Goal: Task Accomplishment & Management: Manage account settings

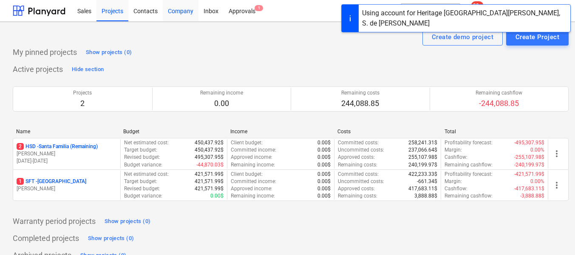
click at [184, 13] on div "Company" at bounding box center [181, 11] width 36 height 22
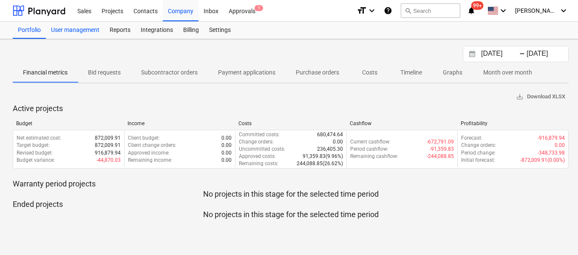
click at [88, 28] on div "User management" at bounding box center [75, 30] width 59 height 17
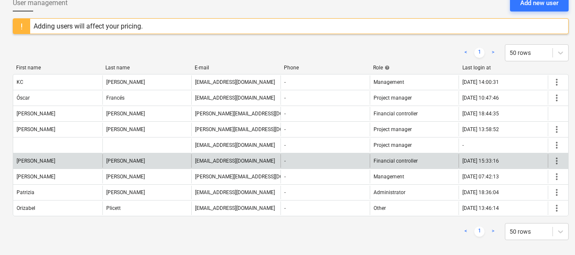
scroll to position [54, 0]
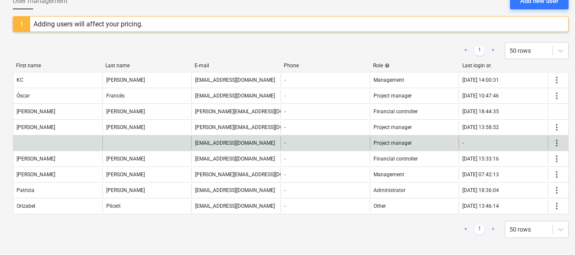
click at [554, 141] on span "more_vert" at bounding box center [557, 143] width 10 height 10
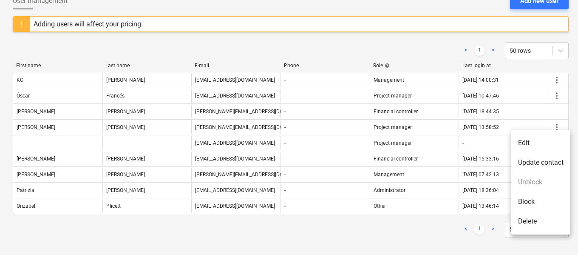
click at [531, 221] on li "Delete" at bounding box center [540, 221] width 59 height 20
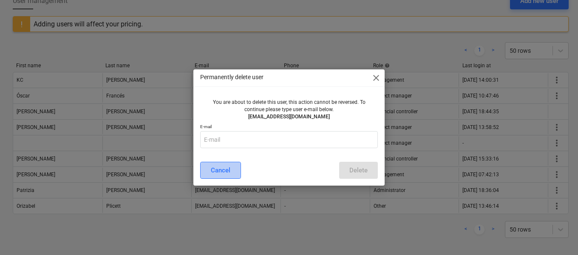
click at [230, 163] on button "Cancel" at bounding box center [220, 170] width 41 height 17
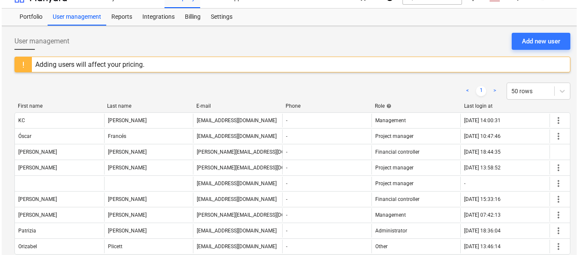
scroll to position [11, 0]
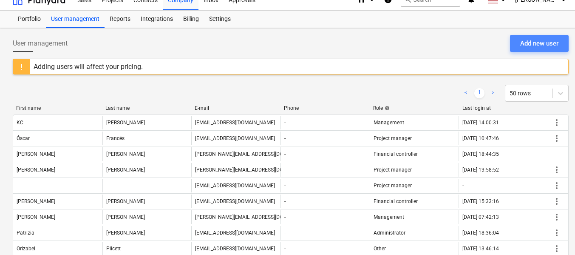
click at [525, 45] on div "Add new user" at bounding box center [539, 43] width 38 height 11
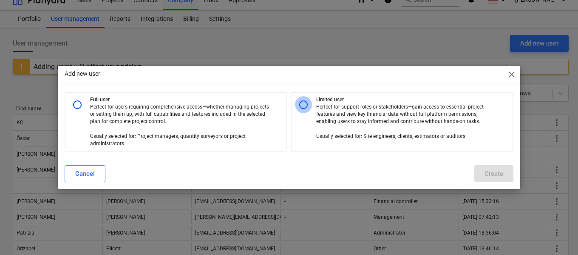
click at [304, 103] on input "radio" at bounding box center [303, 104] width 17 height 17
radio input "true"
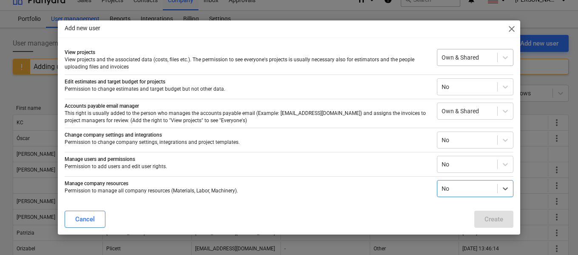
click at [468, 62] on div at bounding box center [467, 57] width 51 height 9
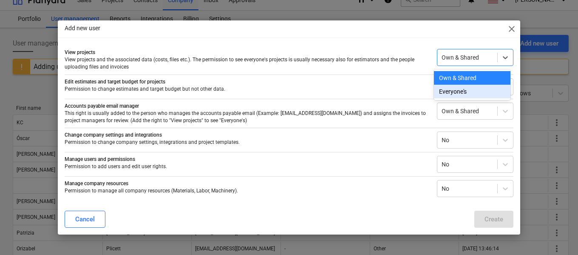
click at [463, 89] on div "Everyone's" at bounding box center [472, 92] width 77 height 14
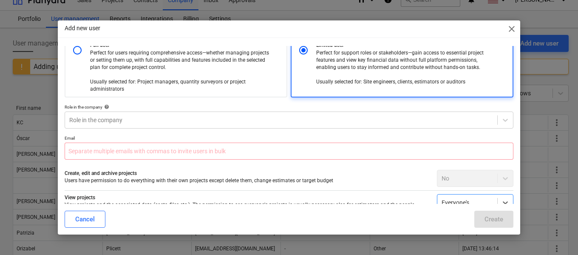
scroll to position [0, 0]
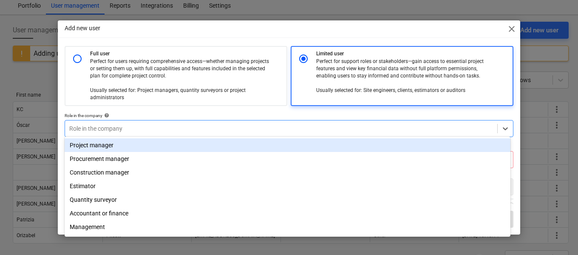
click at [105, 128] on div at bounding box center [281, 128] width 424 height 9
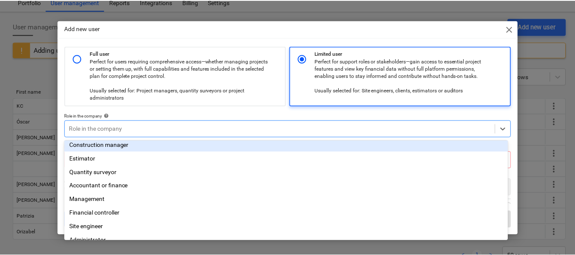
scroll to position [58, 0]
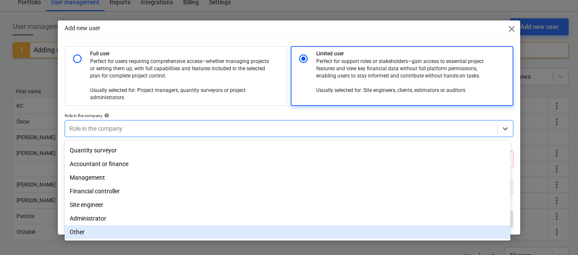
click at [88, 230] on div "Other" at bounding box center [288, 232] width 446 height 14
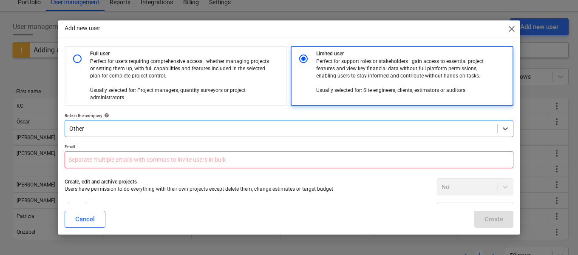
click at [104, 158] on input "text" at bounding box center [289, 159] width 449 height 17
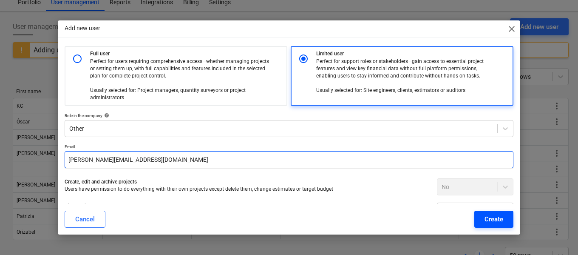
type input "marian+hsd@conservatoriosa.com"
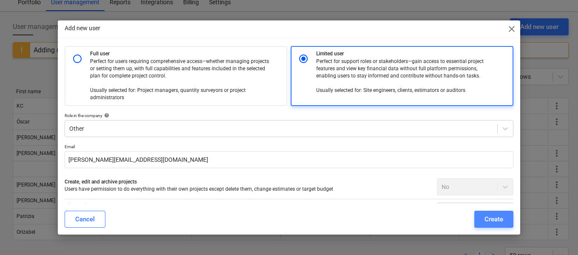
click at [497, 215] on div "Create" at bounding box center [494, 218] width 19 height 11
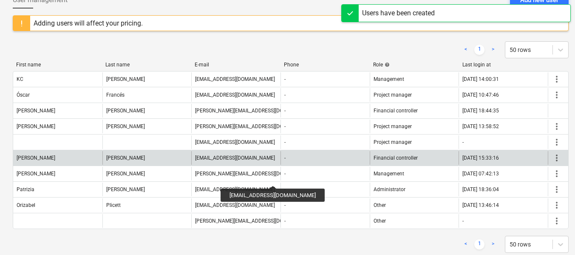
scroll to position [69, 0]
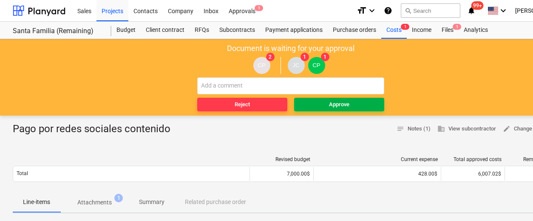
click at [332, 103] on div "Approve" at bounding box center [339, 105] width 20 height 10
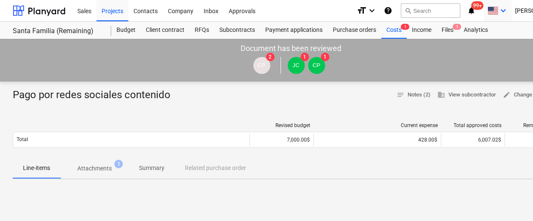
click at [508, 10] on icon "keyboard_arrow_down" at bounding box center [503, 11] width 10 height 10
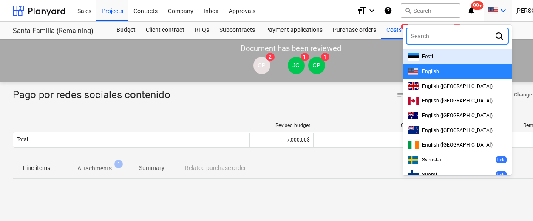
click at [530, 16] on div at bounding box center [266, 110] width 533 height 221
